Goal: Task Accomplishment & Management: Use online tool/utility

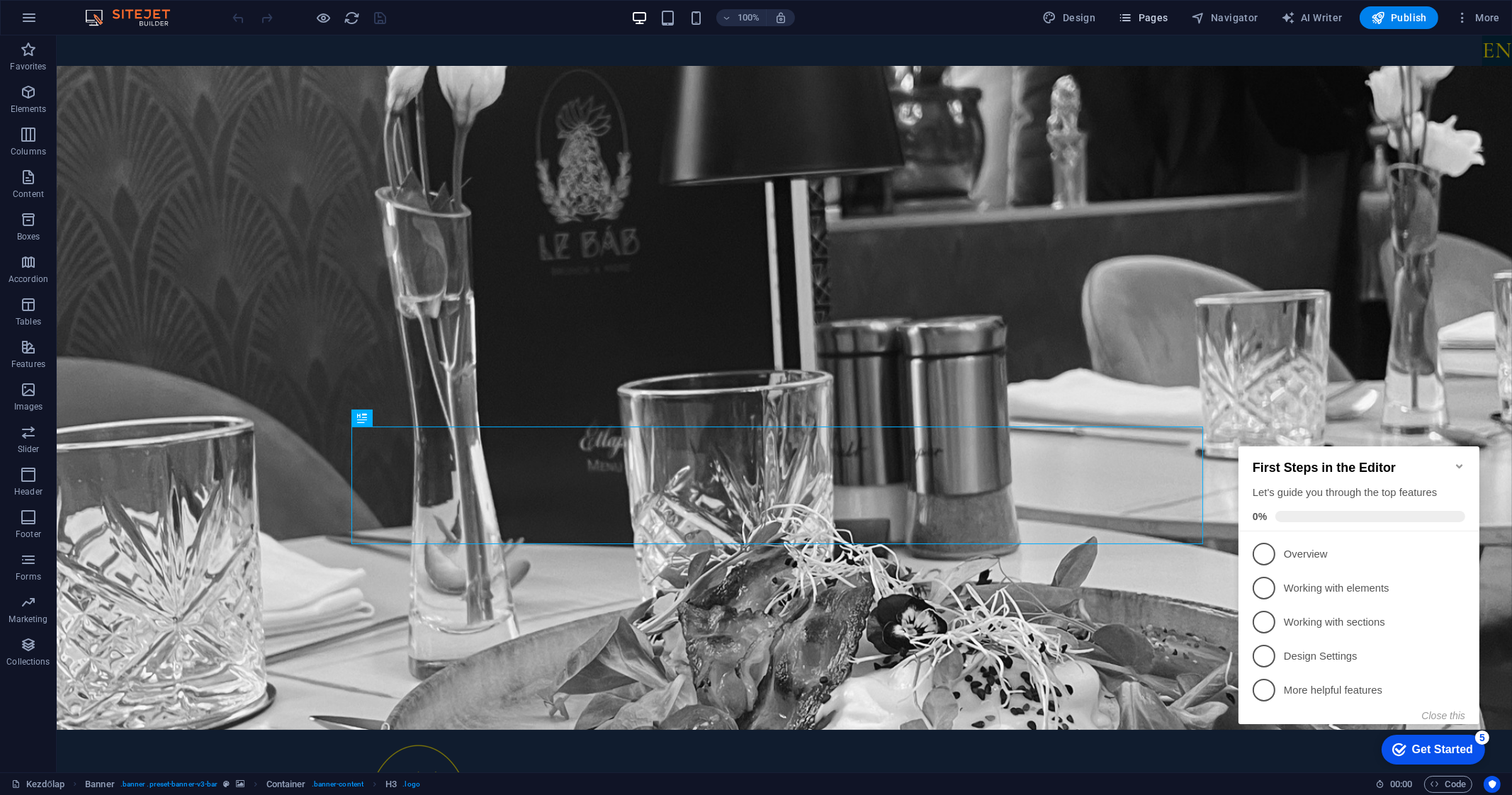
click at [1147, 18] on span "Pages" at bounding box center [1142, 17] width 49 height 14
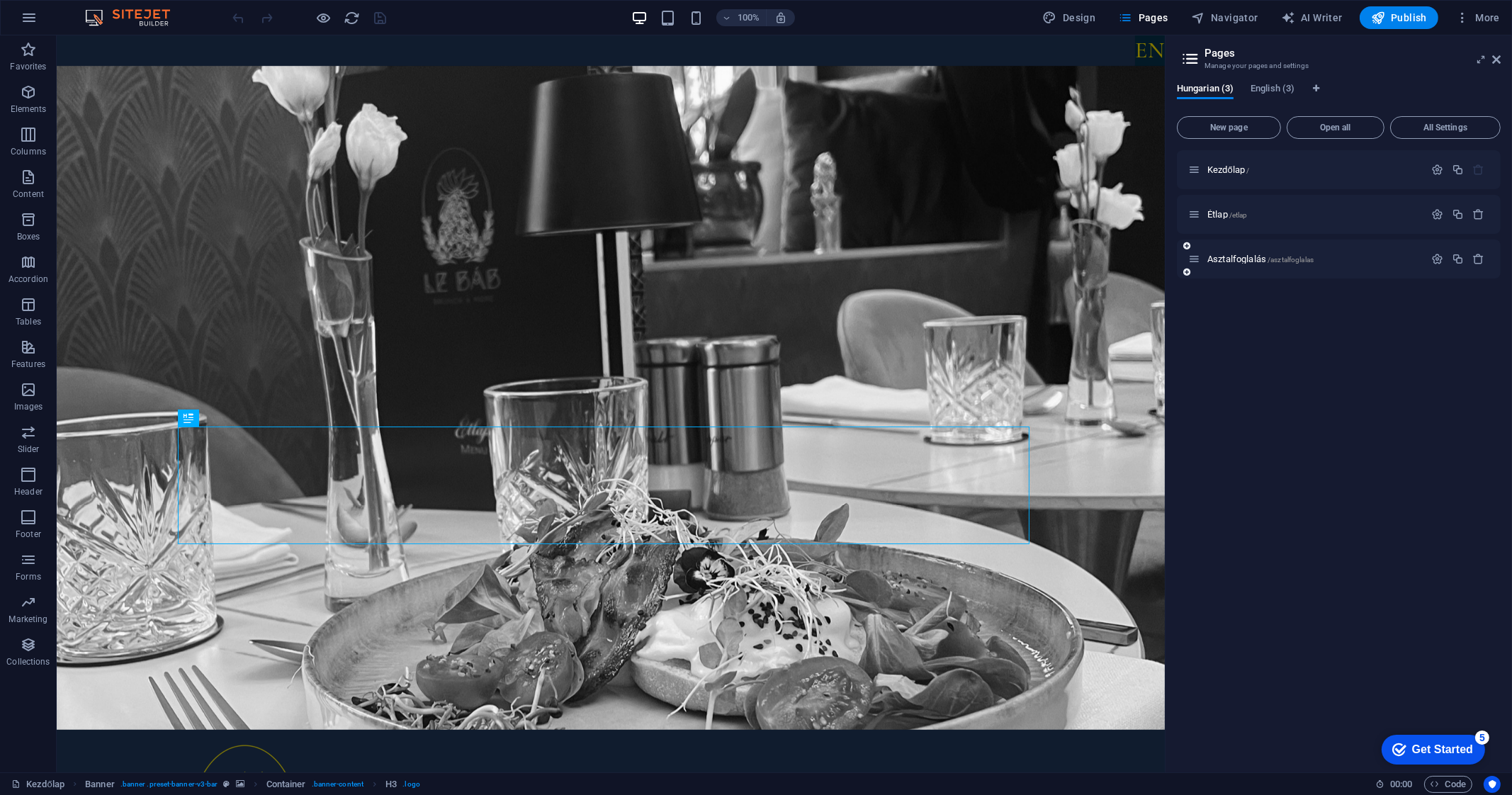
click at [1220, 270] on div "Asztalfoglalás /asztalfoglalas" at bounding box center [1338, 259] width 323 height 39
click at [1235, 259] on span "Asztalfoglalás /asztalfoglalas" at bounding box center [1260, 258] width 106 height 10
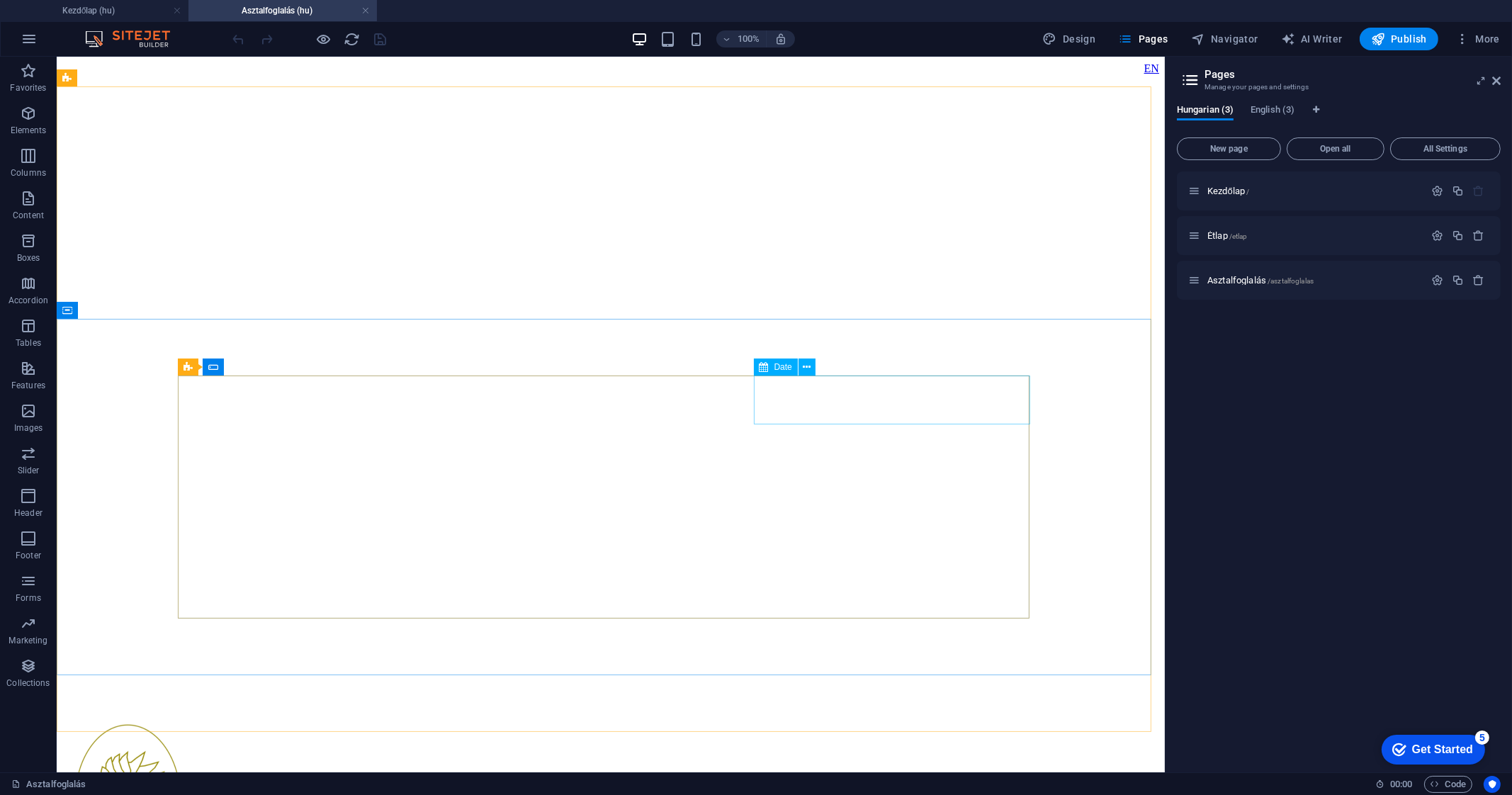
click at [773, 372] on div "Date" at bounding box center [776, 367] width 44 height 17
select select "days-from-[DATE]"
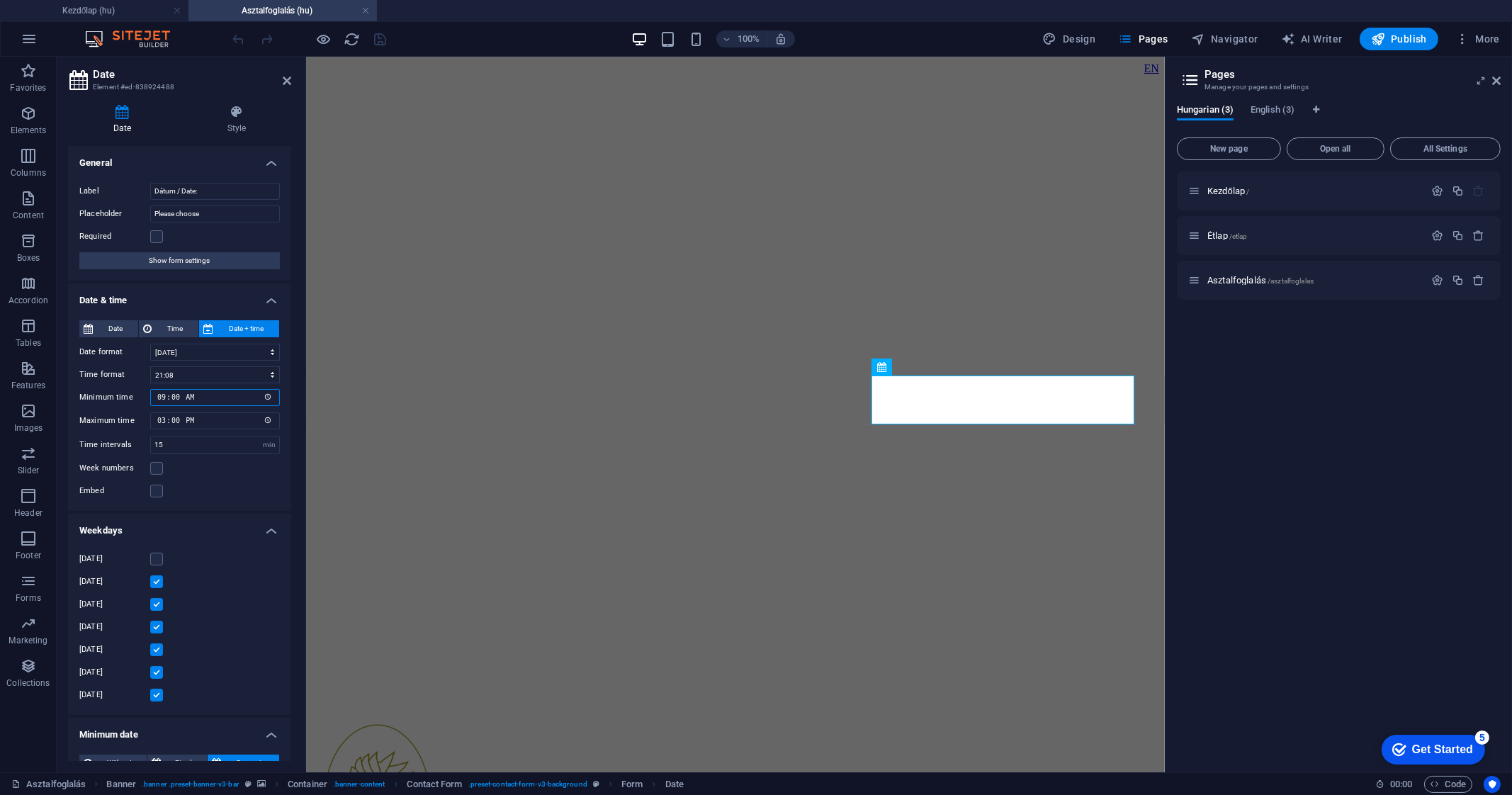
click at [264, 397] on input "09:00" at bounding box center [214, 397] width 130 height 17
type input "10:00"
click at [276, 477] on div "Date Time Date + time Date format [DATE] [DATE] [DATE], [DATE], [DATE], 2025.09…" at bounding box center [179, 409] width 223 height 202
click at [382, 43] on icon "save" at bounding box center [380, 38] width 16 height 16
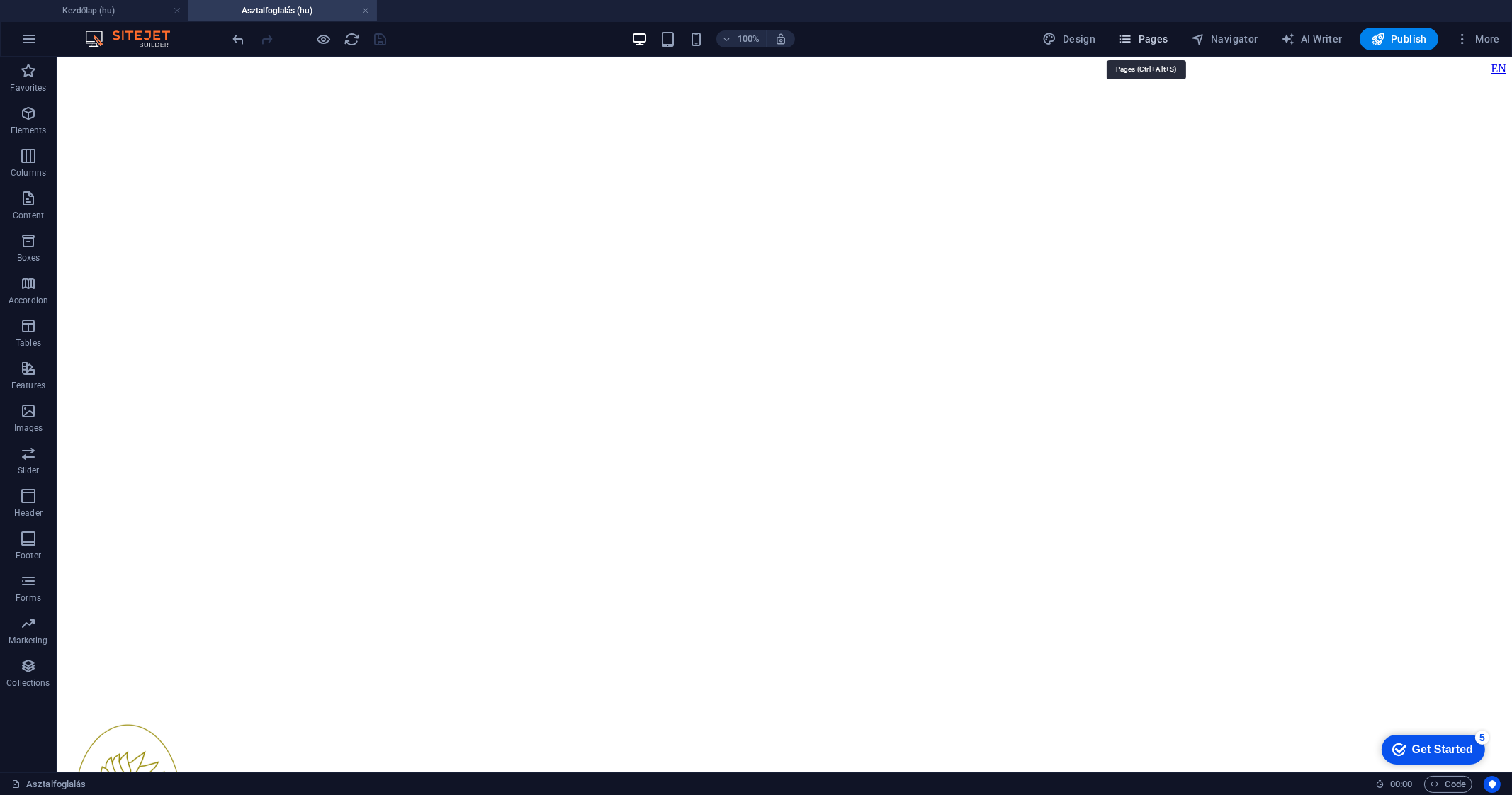
click at [1161, 37] on span "Pages" at bounding box center [1142, 38] width 49 height 14
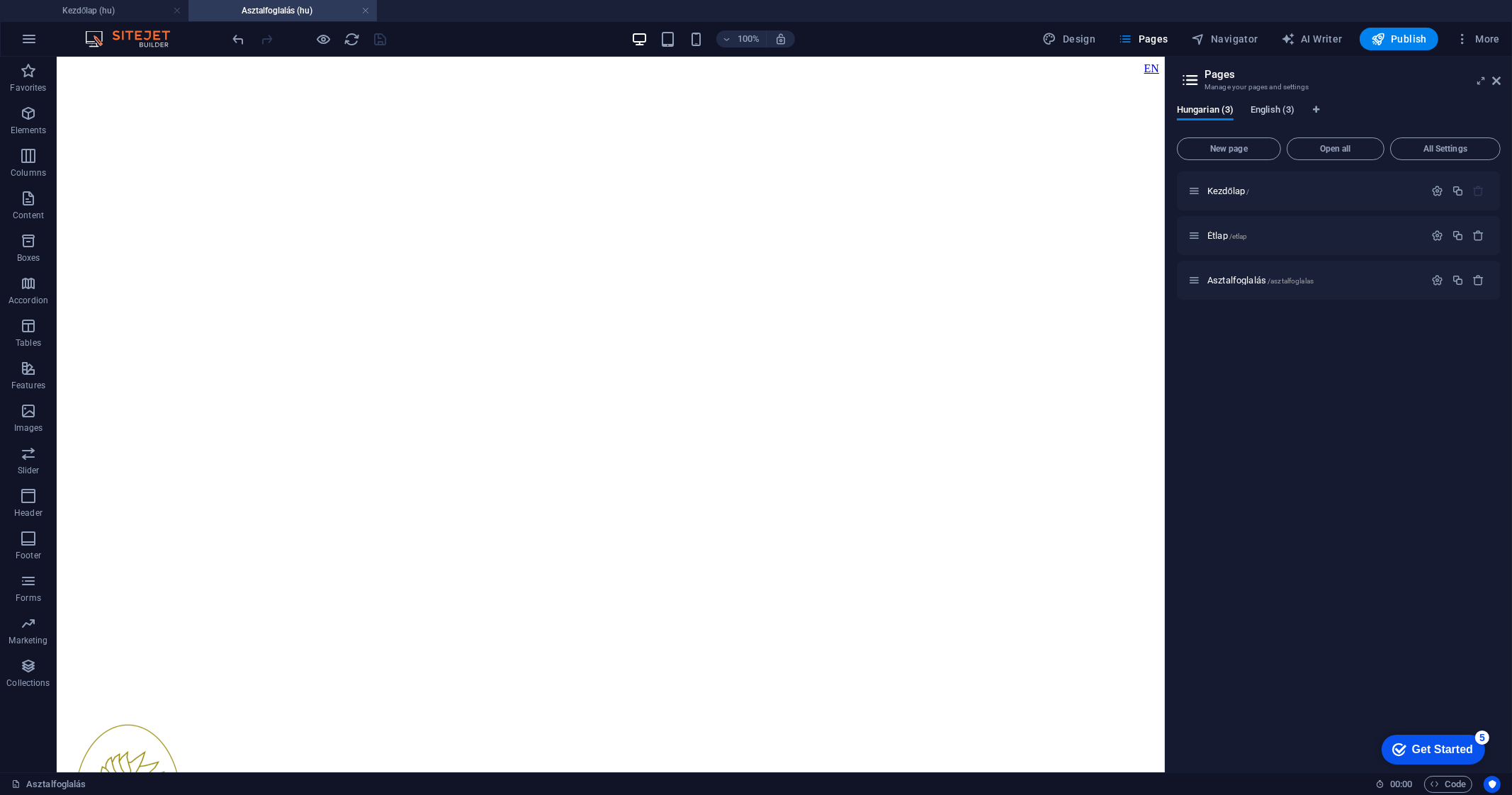
click at [1265, 110] on span "English (3)" at bounding box center [1271, 111] width 44 height 20
click at [1252, 276] on span "Book a table /book-a-table" at bounding box center [1255, 280] width 95 height 10
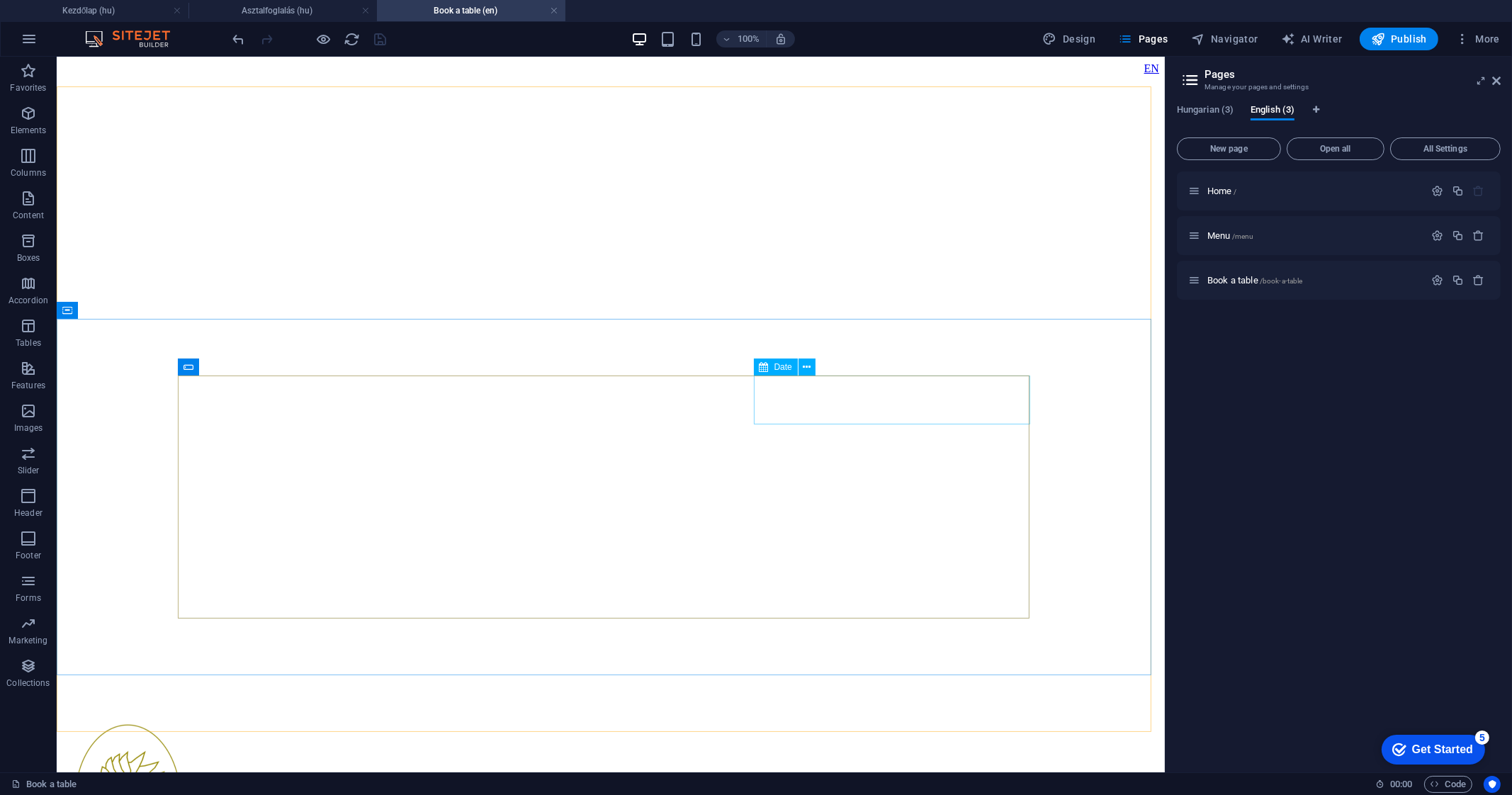
click at [777, 368] on span "Date" at bounding box center [783, 366] width 18 height 8
select select "days-from-[DATE]"
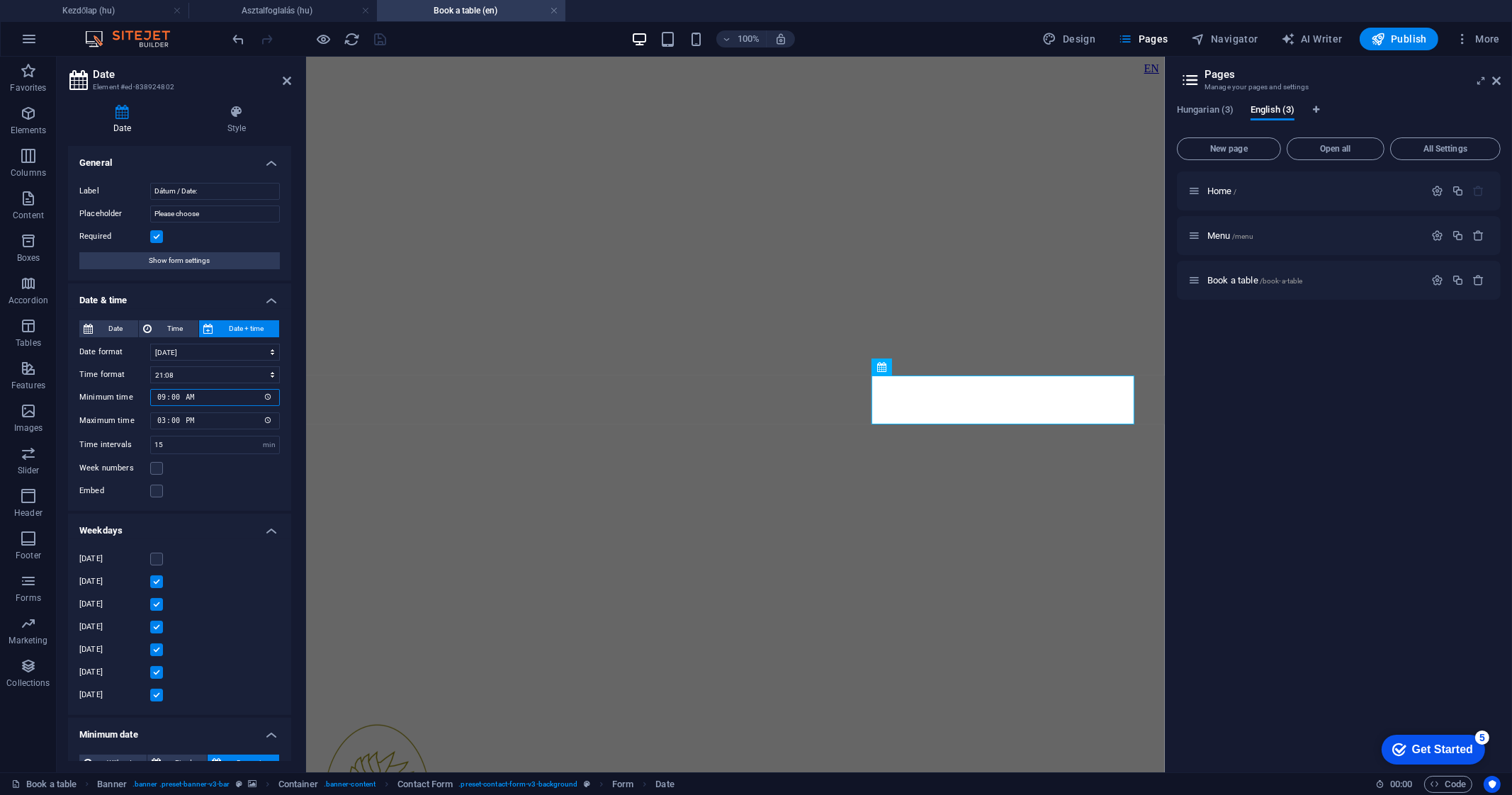
click at [265, 399] on input "09:00" at bounding box center [214, 397] width 130 height 17
type input "10:00"
click at [259, 463] on div "Week numbers" at bounding box center [179, 468] width 200 height 17
click at [386, 39] on icon "save" at bounding box center [380, 38] width 16 height 16
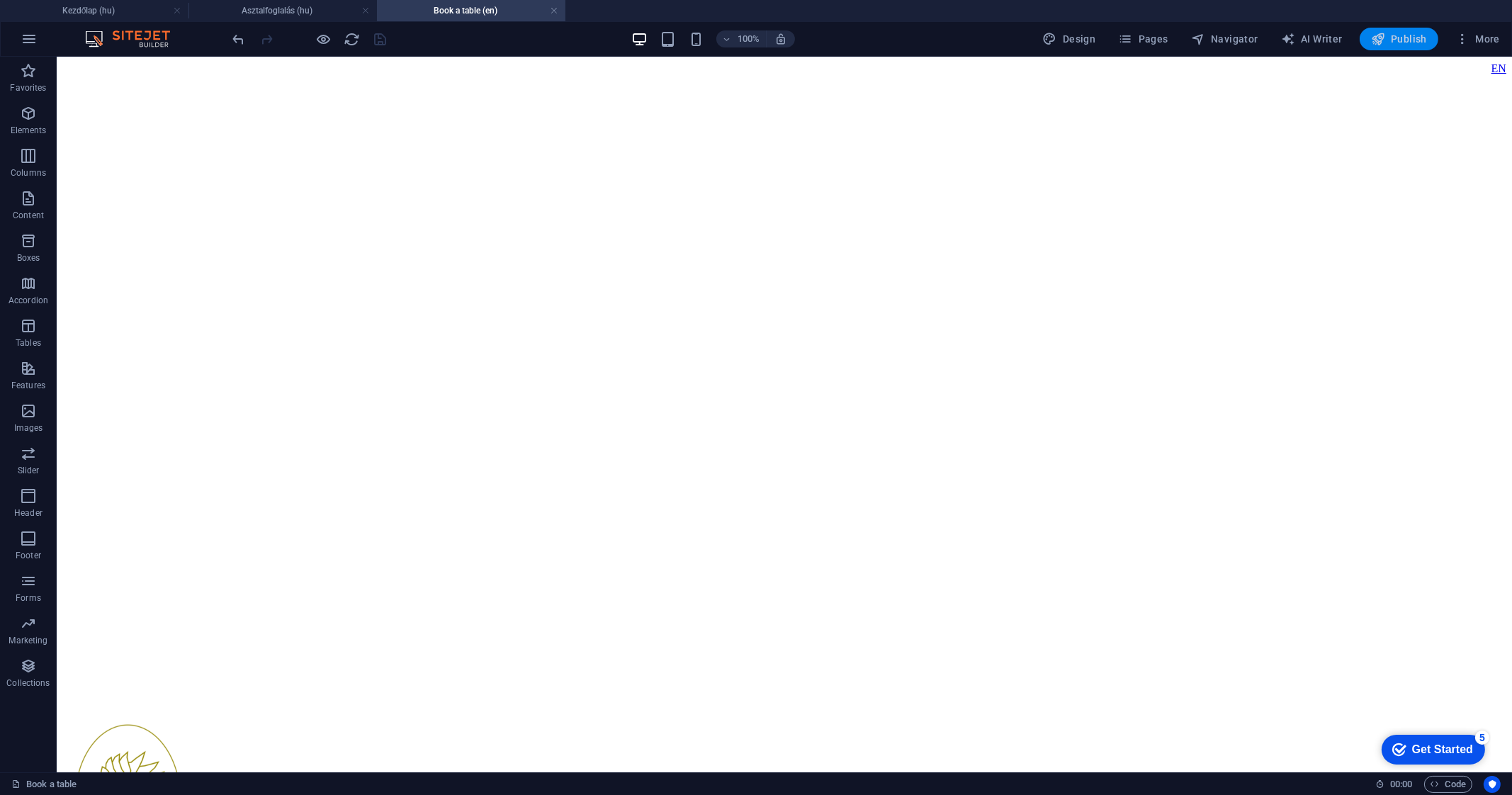
click at [1399, 37] on span "Publish" at bounding box center [1398, 38] width 56 height 14
